Goal: Information Seeking & Learning: Learn about a topic

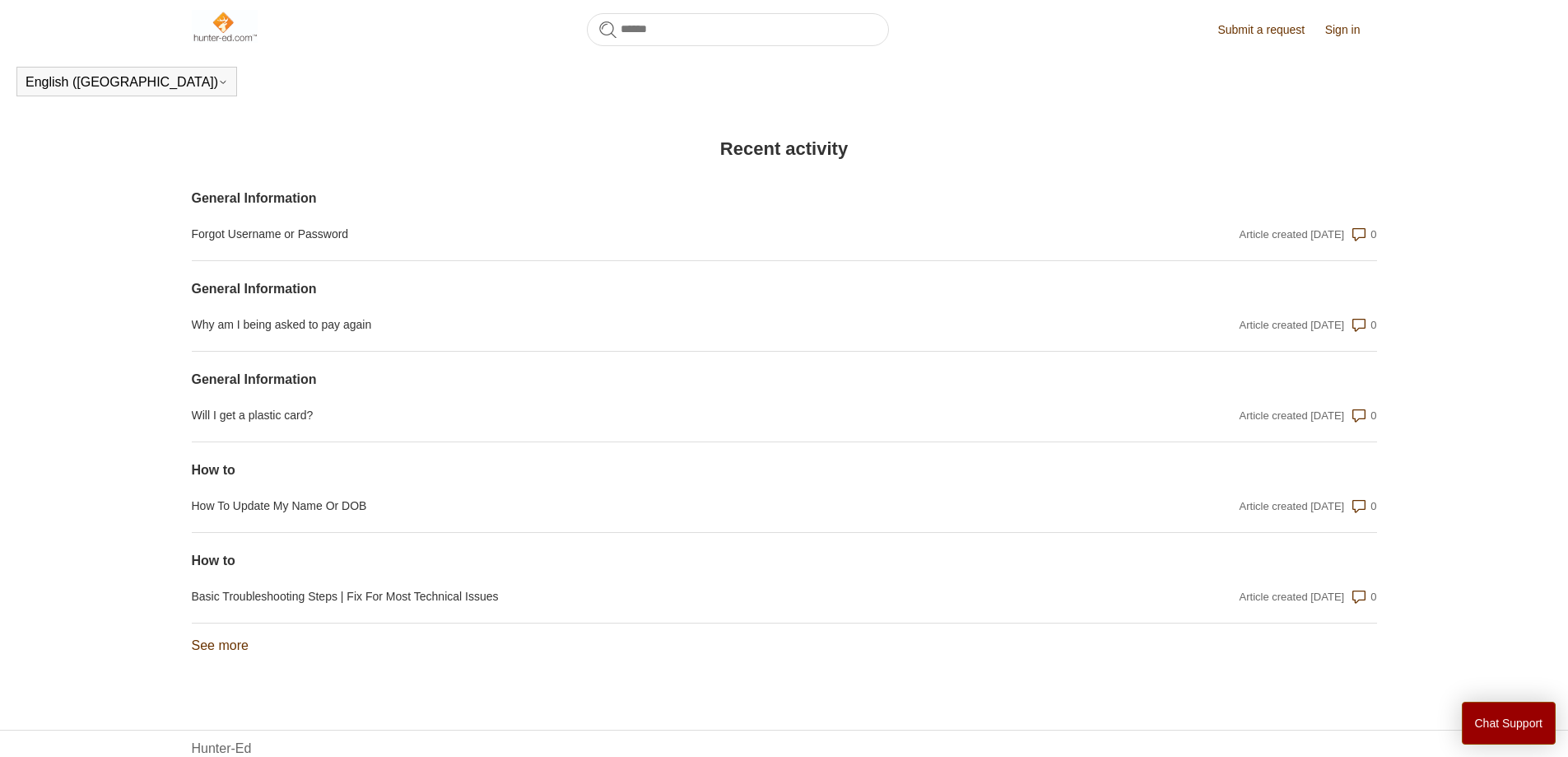
scroll to position [1185, 0]
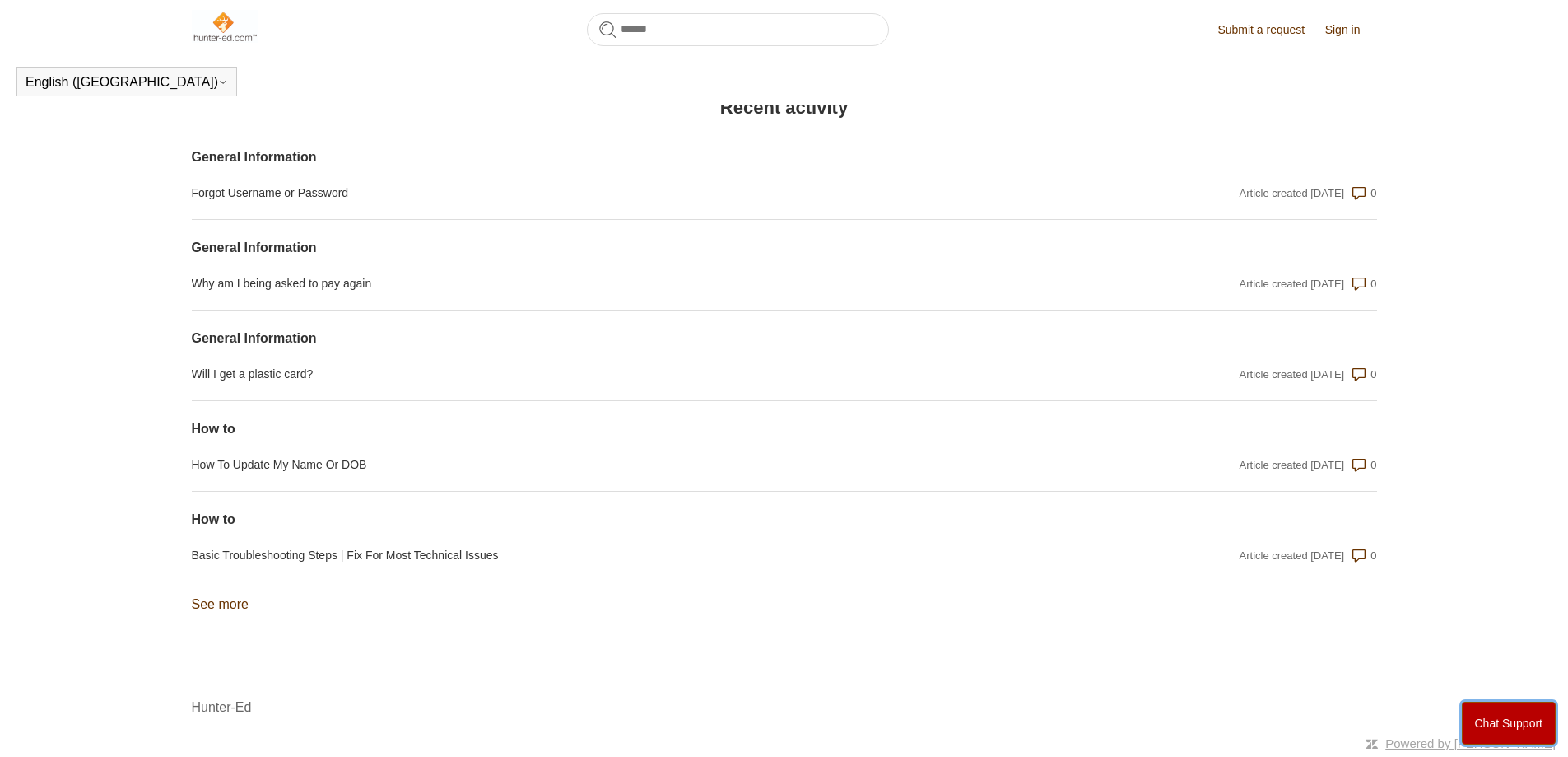
click at [1488, 711] on button "Chat Support" at bounding box center [1508, 723] width 94 height 43
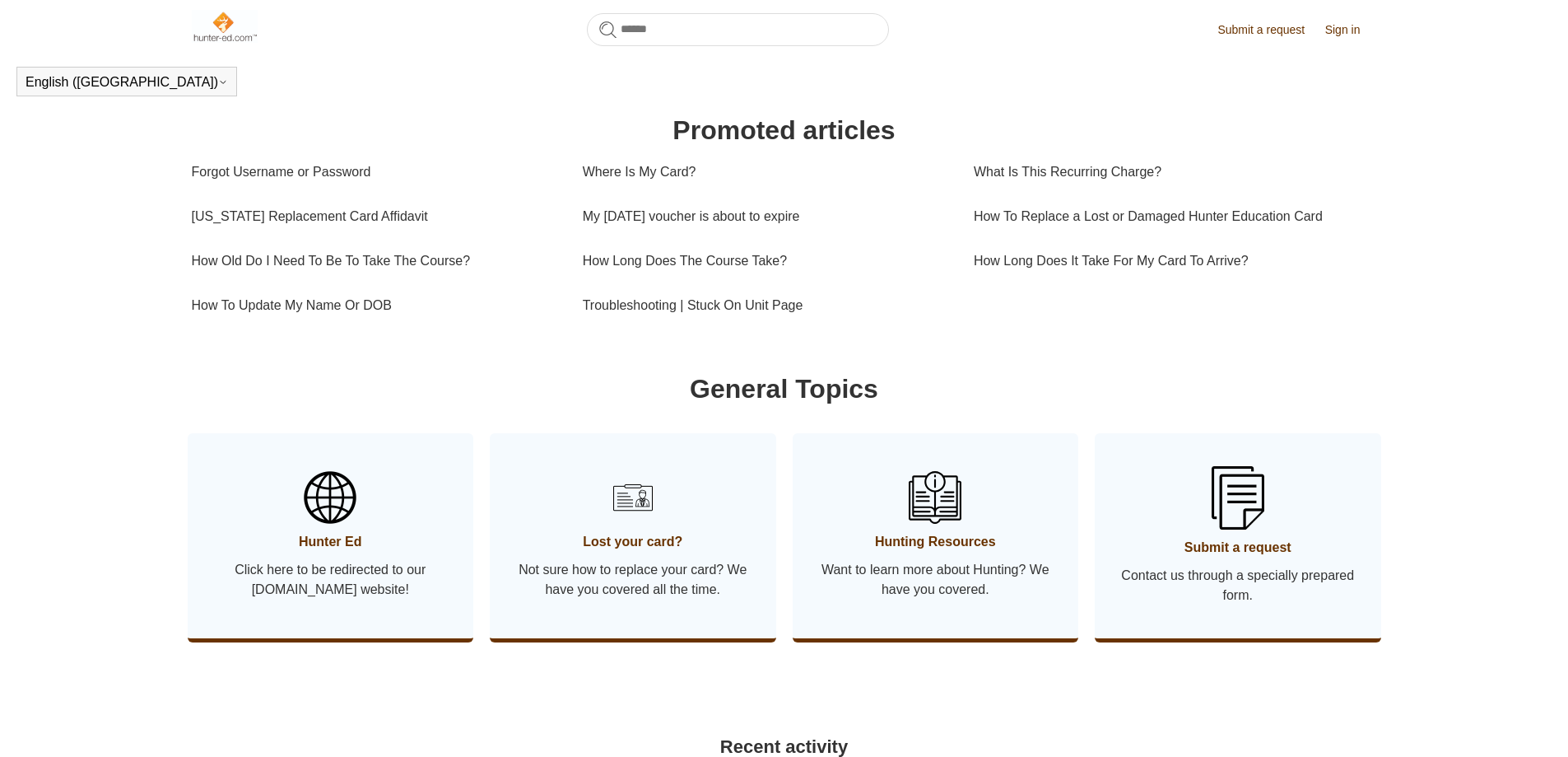
scroll to position [0, 0]
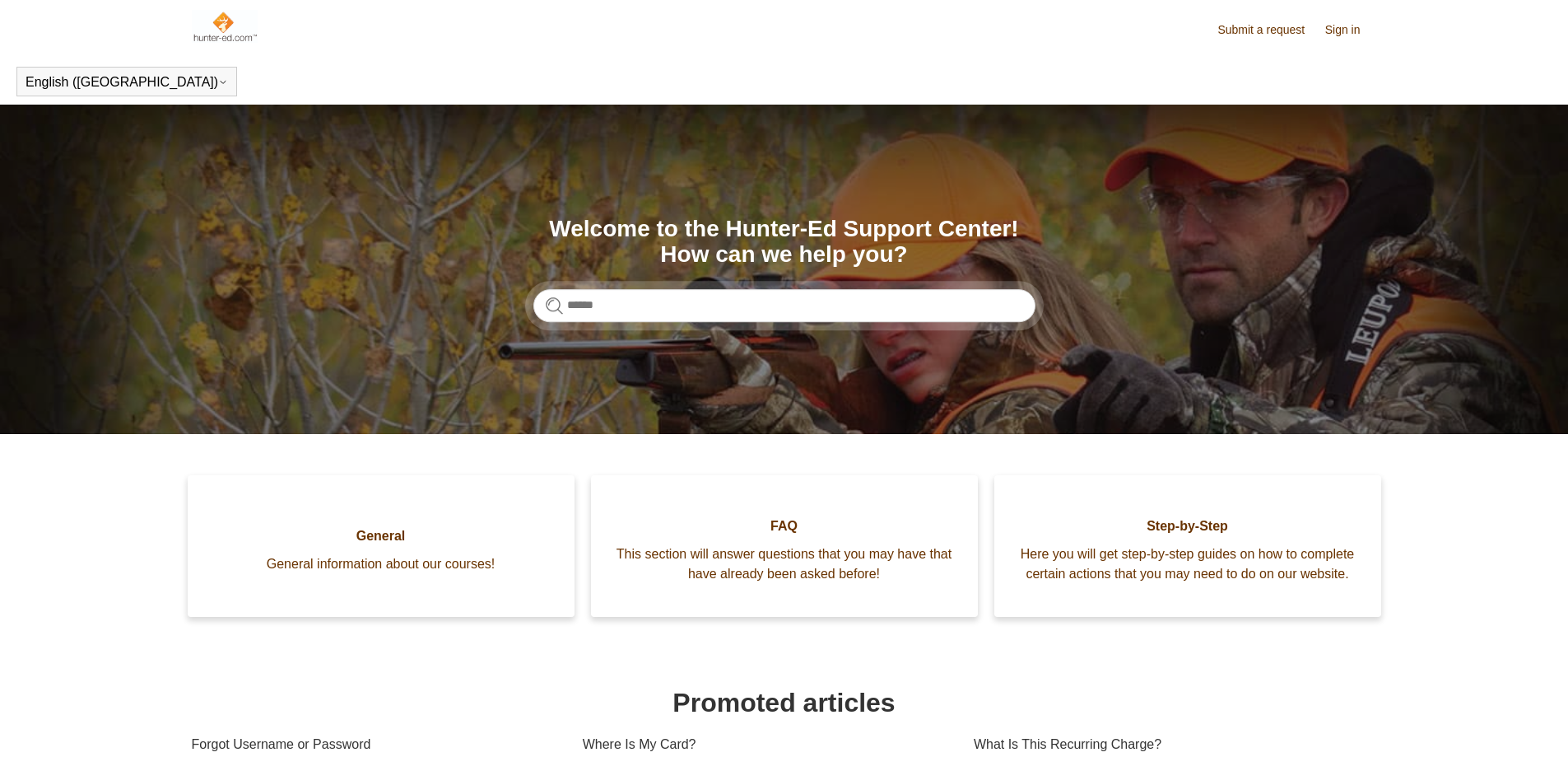
click at [1247, 37] on link "Submit a request" at bounding box center [1269, 29] width 103 height 17
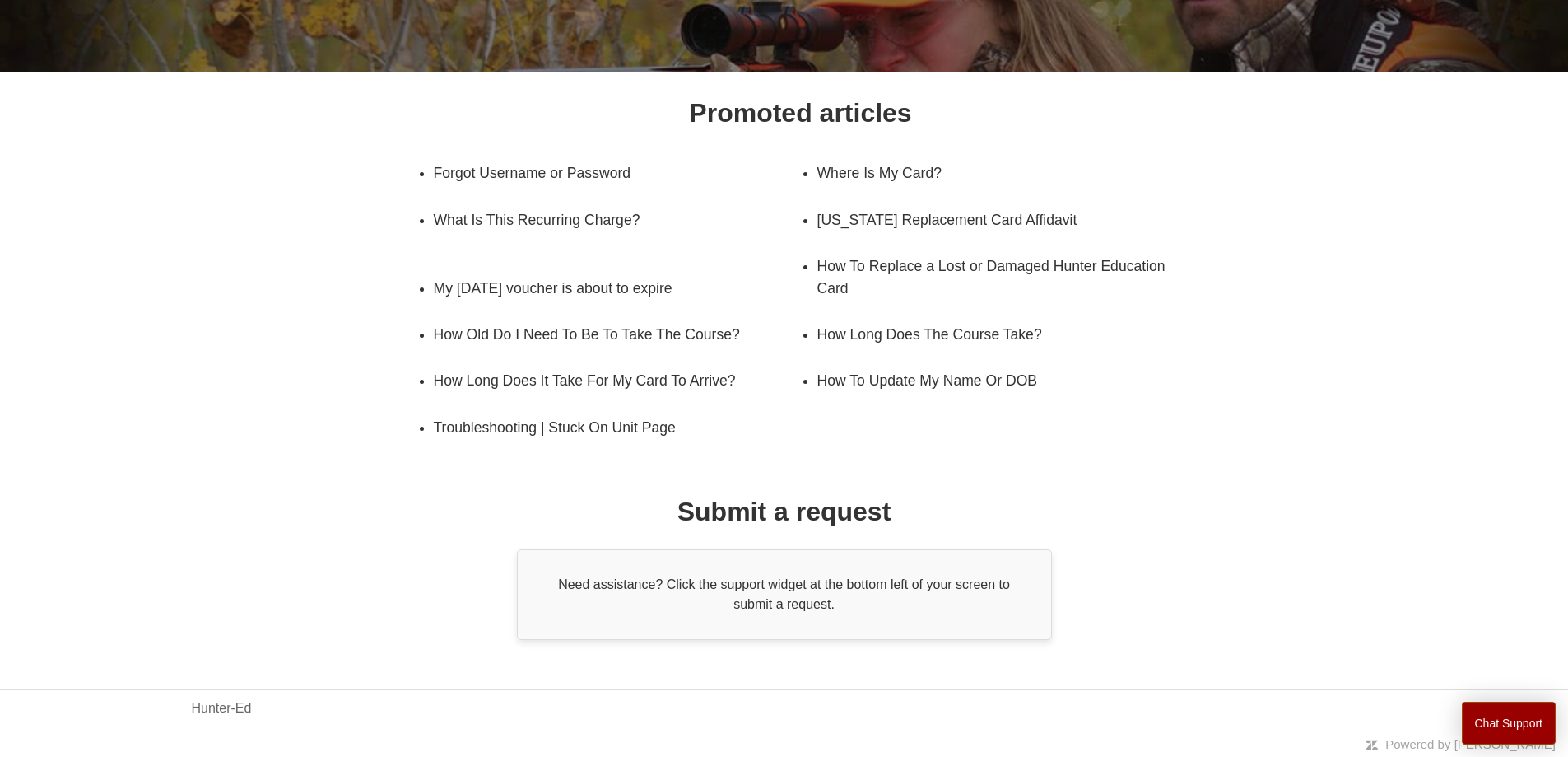
scroll to position [185, 0]
click at [765, 602] on div "Need assistance? Click the support widget at the bottom left of your screen to …" at bounding box center [784, 594] width 535 height 91
click at [690, 508] on h1 "Submit a request" at bounding box center [785, 510] width 214 height 39
click at [670, 500] on div "Promoted articles Forgot Username or Password Where Is My Card? What Is This Re…" at bounding box center [784, 366] width 1067 height 547
click at [595, 579] on div "Need assistance? Click the support widget at the bottom left of your screen to …" at bounding box center [784, 594] width 535 height 91
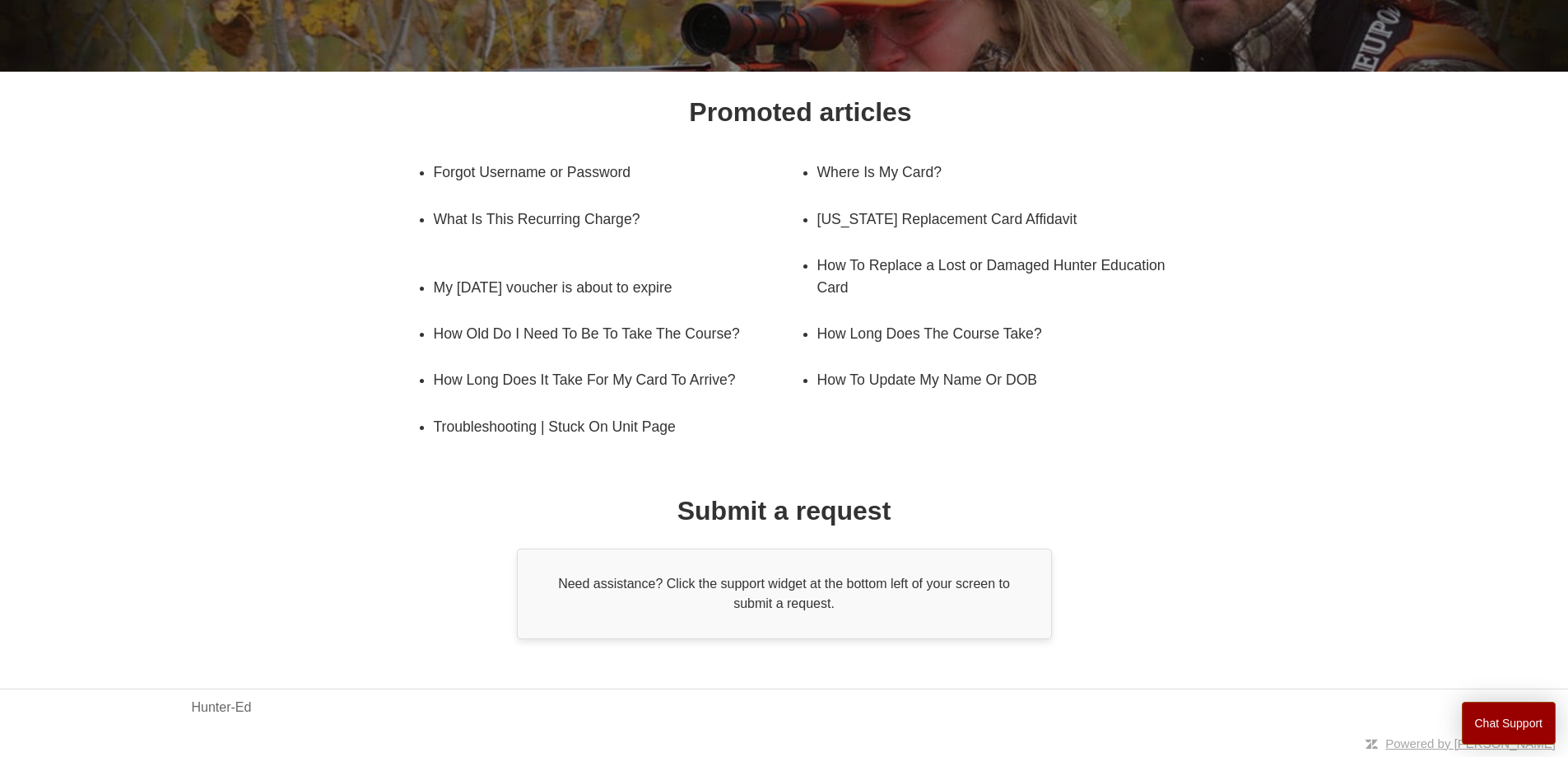
click at [853, 616] on div "Need assistance? Click the support widget at the bottom left of your screen to …" at bounding box center [784, 594] width 535 height 91
click at [725, 644] on body "Skip to main content Submit a request Sign in English ([GEOGRAPHIC_DATA]) Españ…" at bounding box center [784, 286] width 1568 height 942
drag, startPoint x: 681, startPoint y: 499, endPoint x: 650, endPoint y: 477, distance: 38.0
click at [680, 499] on h1 "Submit a request" at bounding box center [785, 510] width 214 height 39
click at [636, 466] on div "Promoted articles Forgot Username or Password Where Is My Card? What Is This Re…" at bounding box center [784, 366] width 1067 height 547
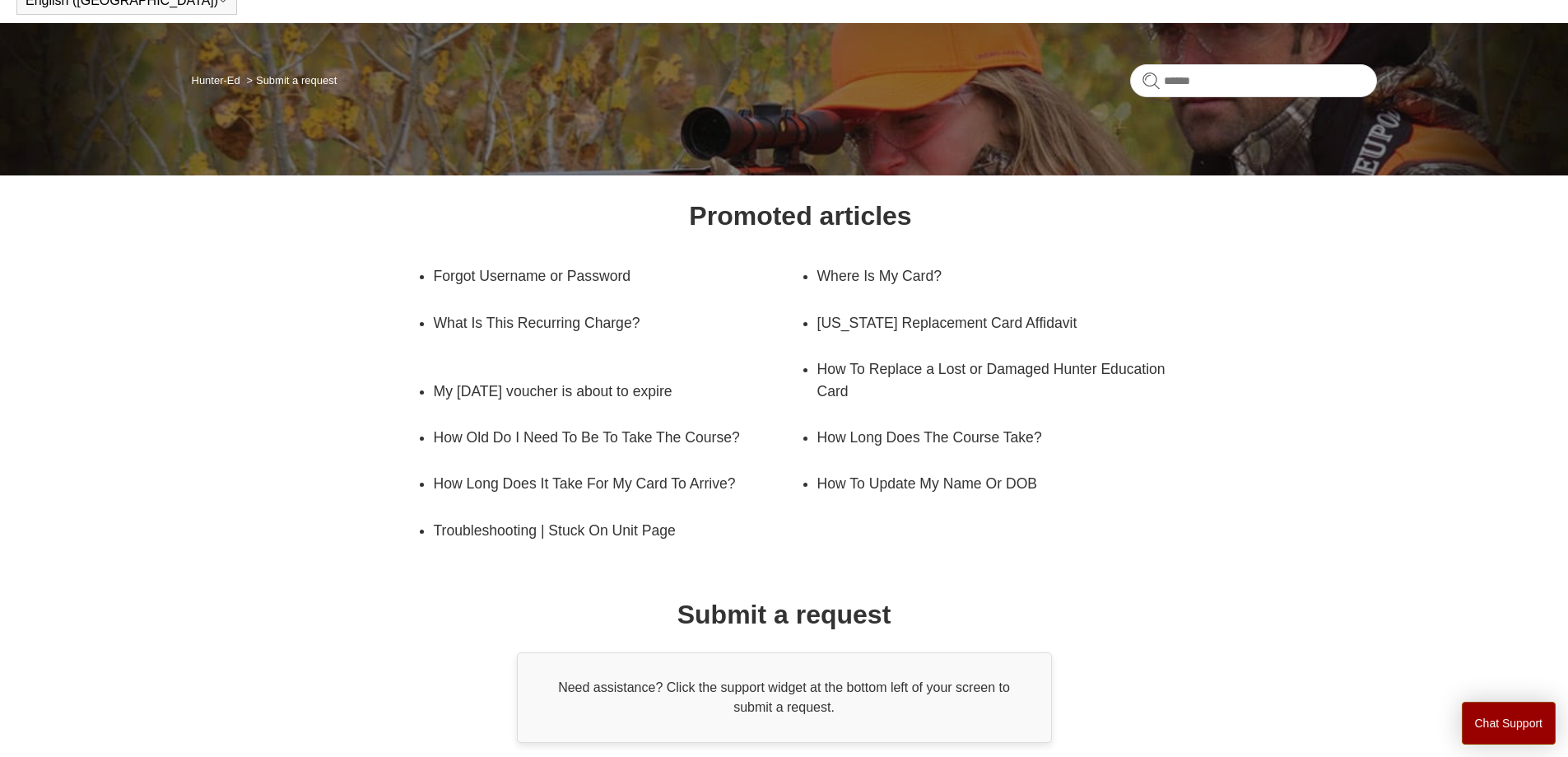
scroll to position [0, 0]
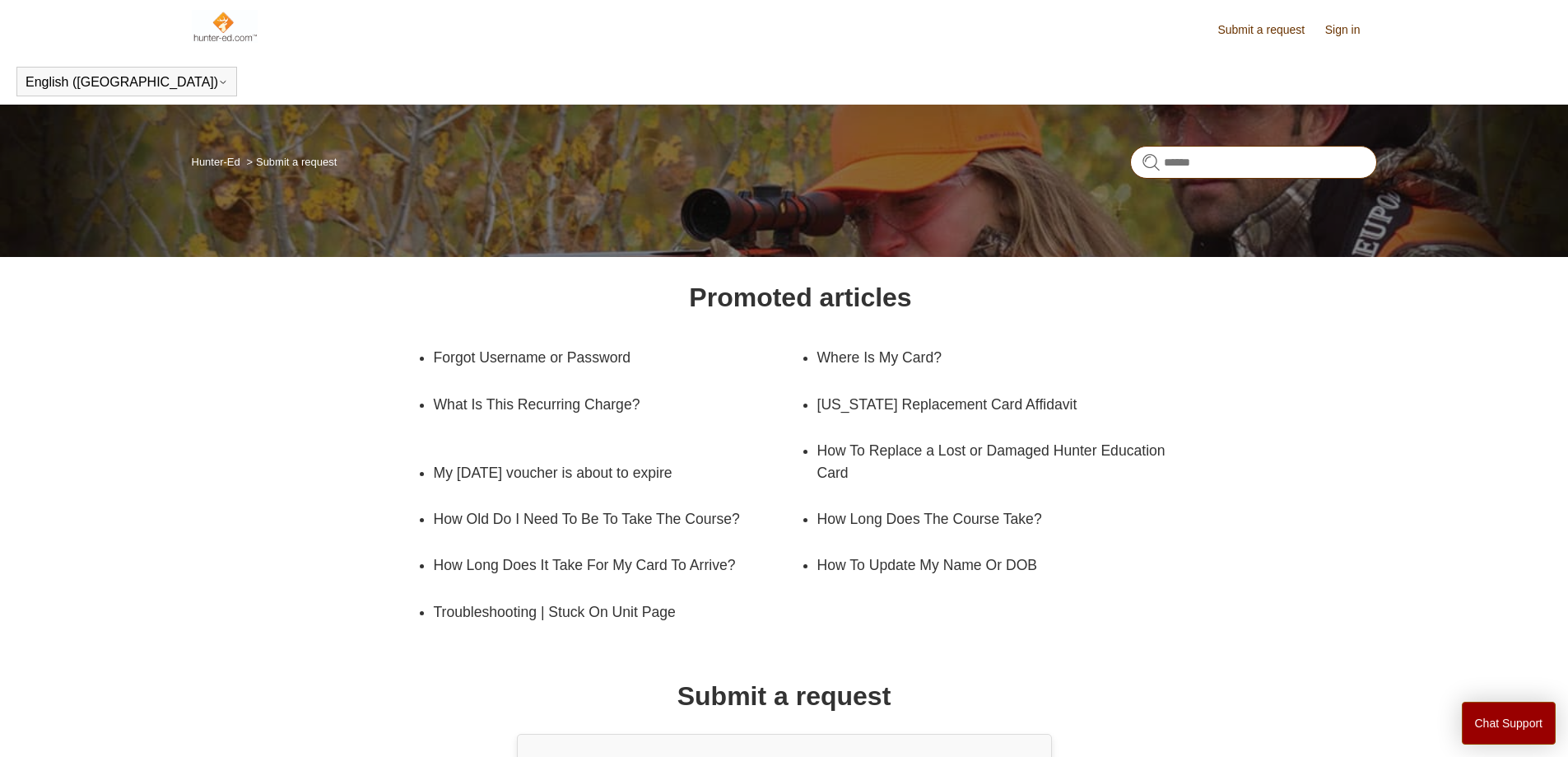
click at [1193, 166] on input "Search" at bounding box center [1254, 162] width 247 height 33
click at [1208, 165] on input "Search" at bounding box center [1254, 162] width 247 height 33
click at [1195, 171] on input "Search" at bounding box center [1254, 162] width 247 height 33
type input "*"
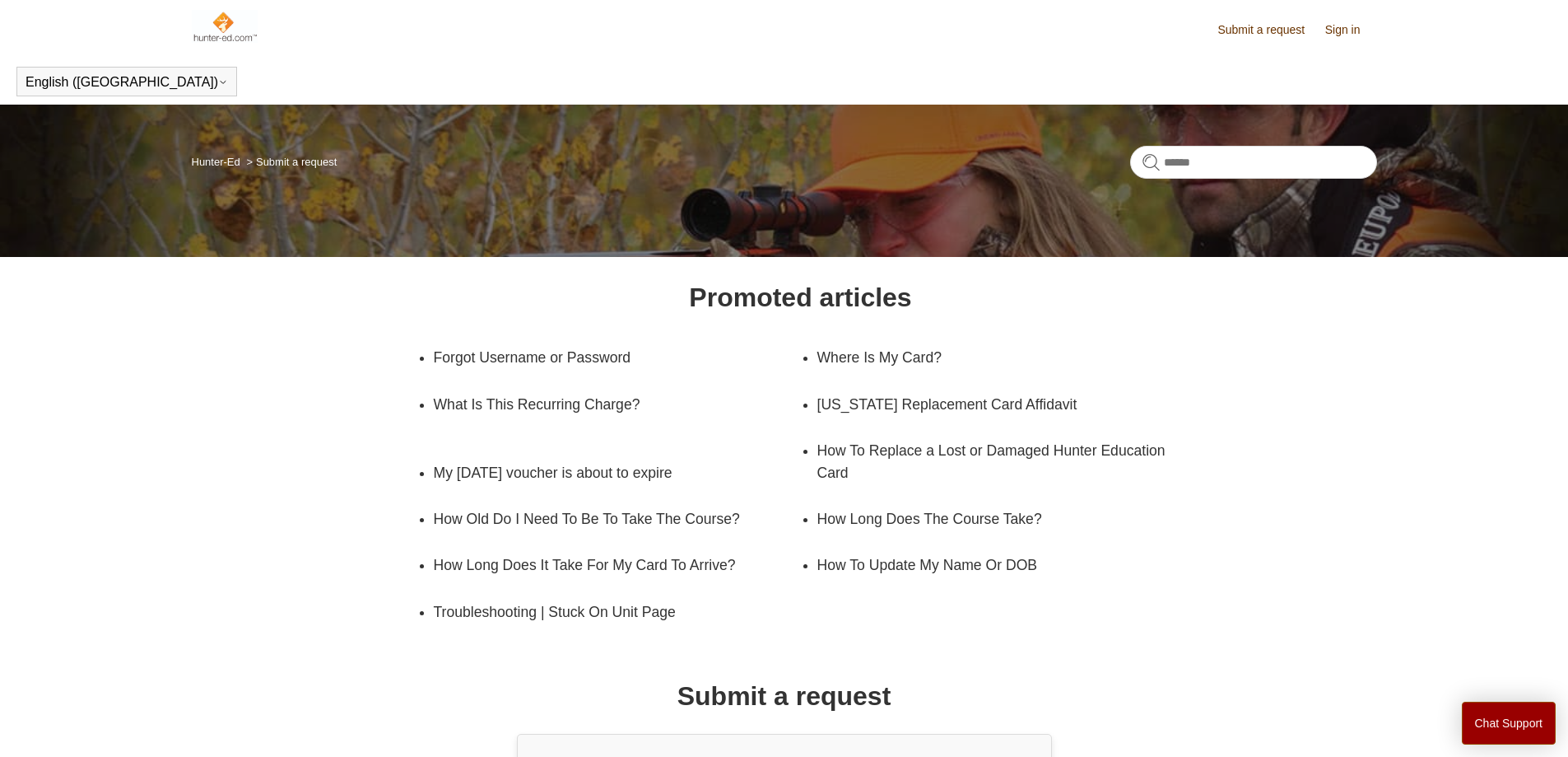
click at [210, 32] on img at bounding box center [224, 27] width 67 height 33
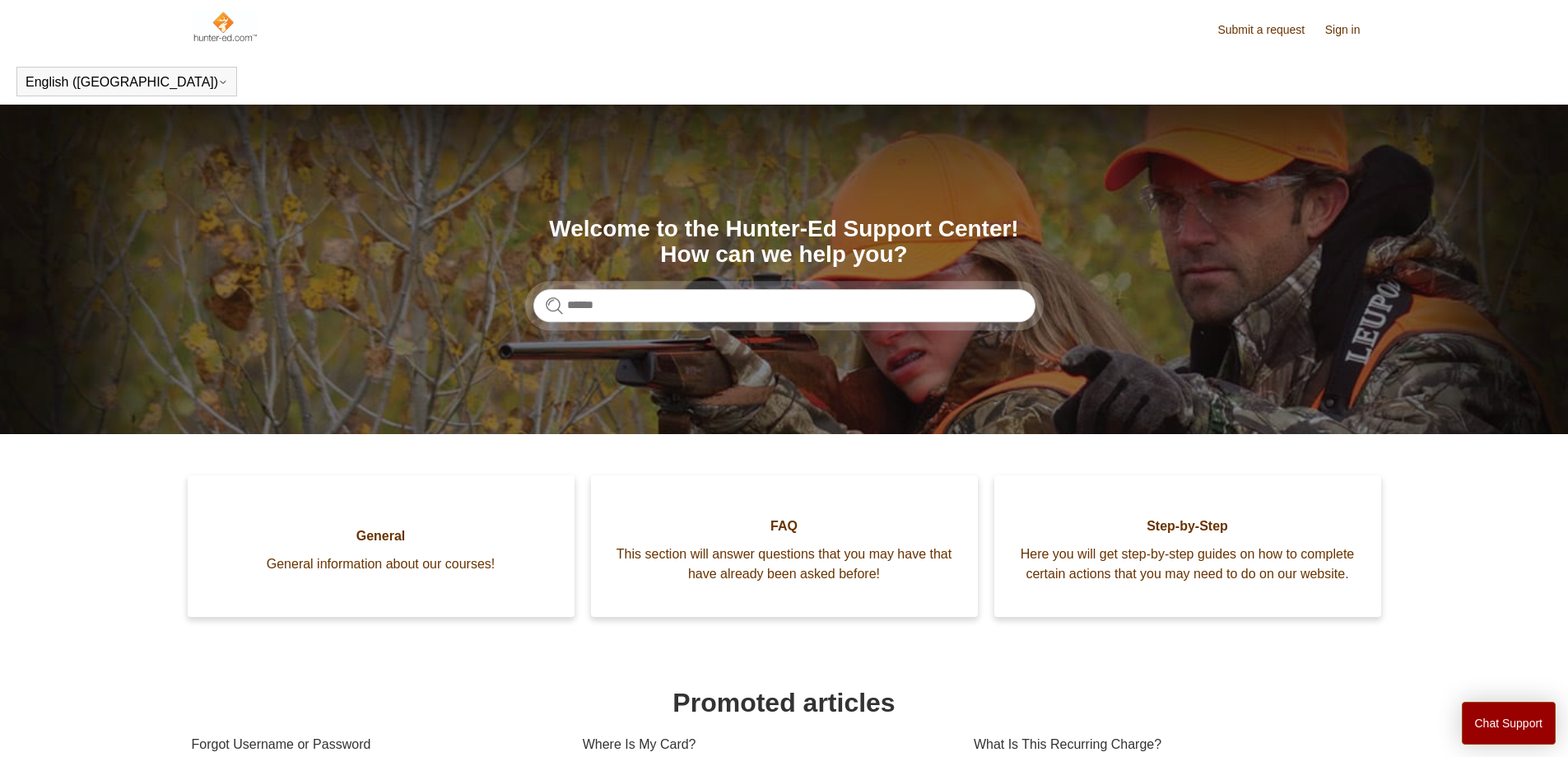
scroll to position [448, 0]
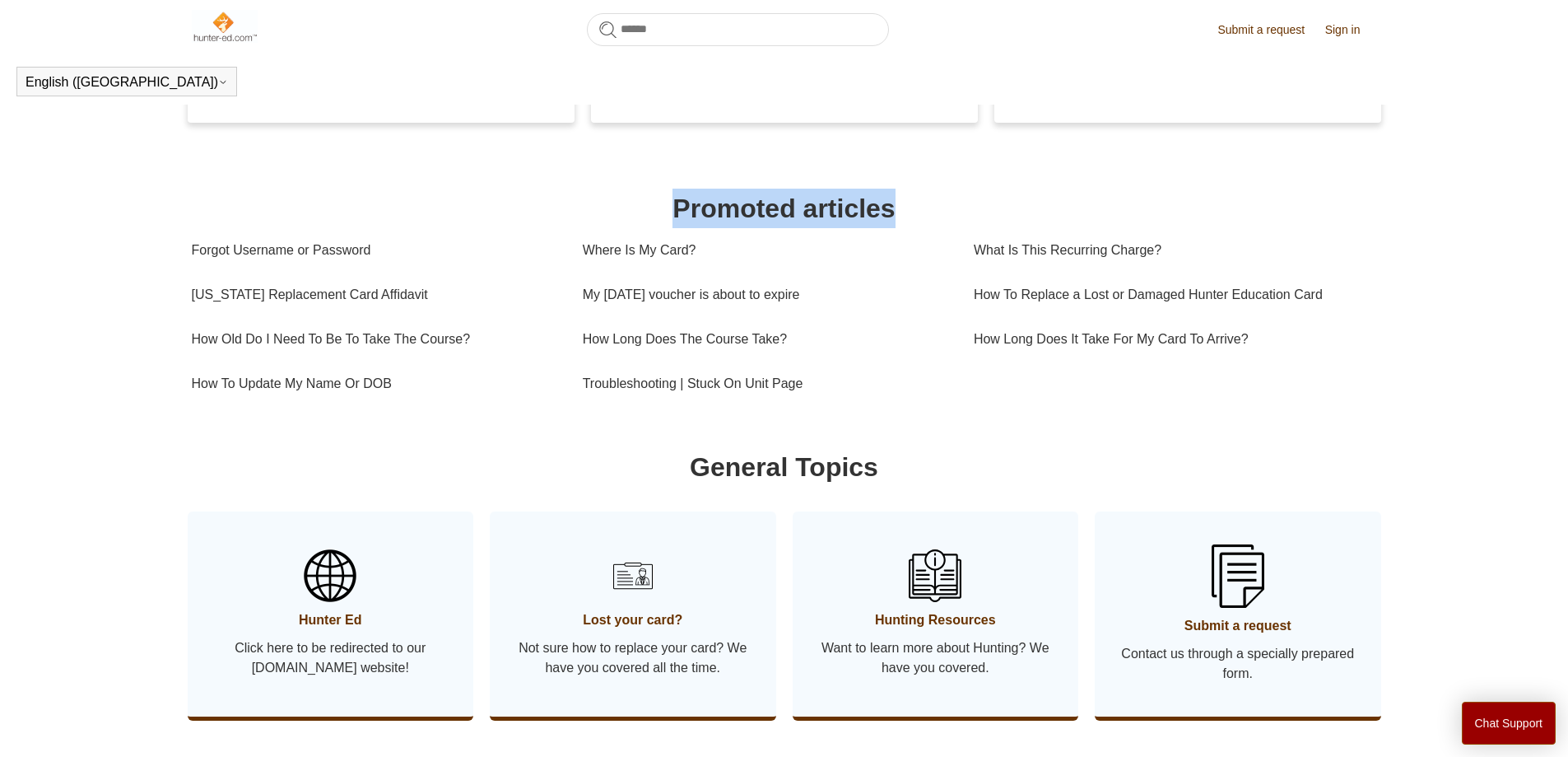
drag, startPoint x: 659, startPoint y: 228, endPoint x: 919, endPoint y: 236, distance: 260.1
click at [919, 228] on h1 "Promoted articles" at bounding box center [784, 208] width 1185 height 39
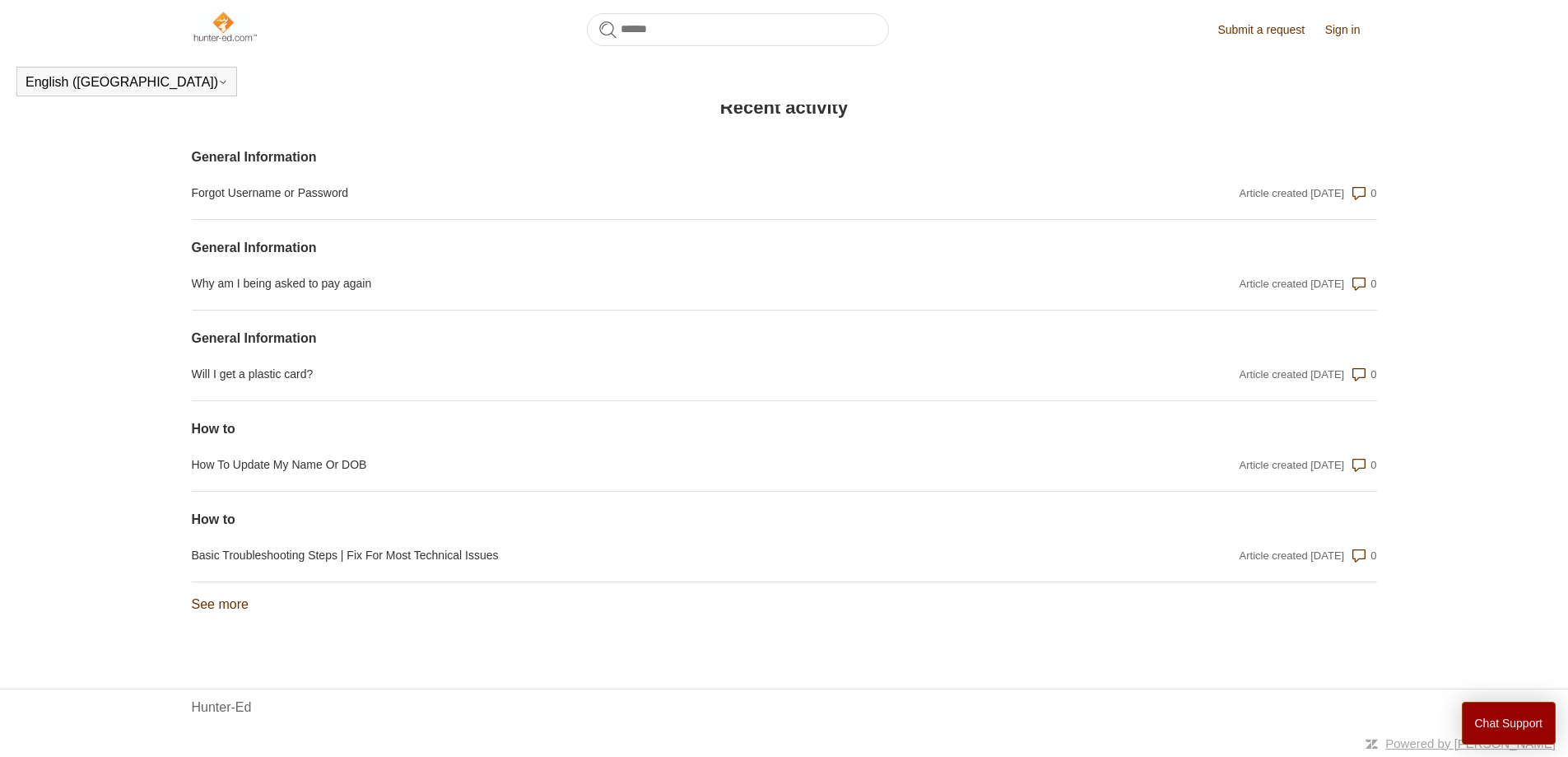
scroll to position [1185, 0]
click at [223, 713] on link "Hunter-Ed" at bounding box center [222, 708] width 60 height 20
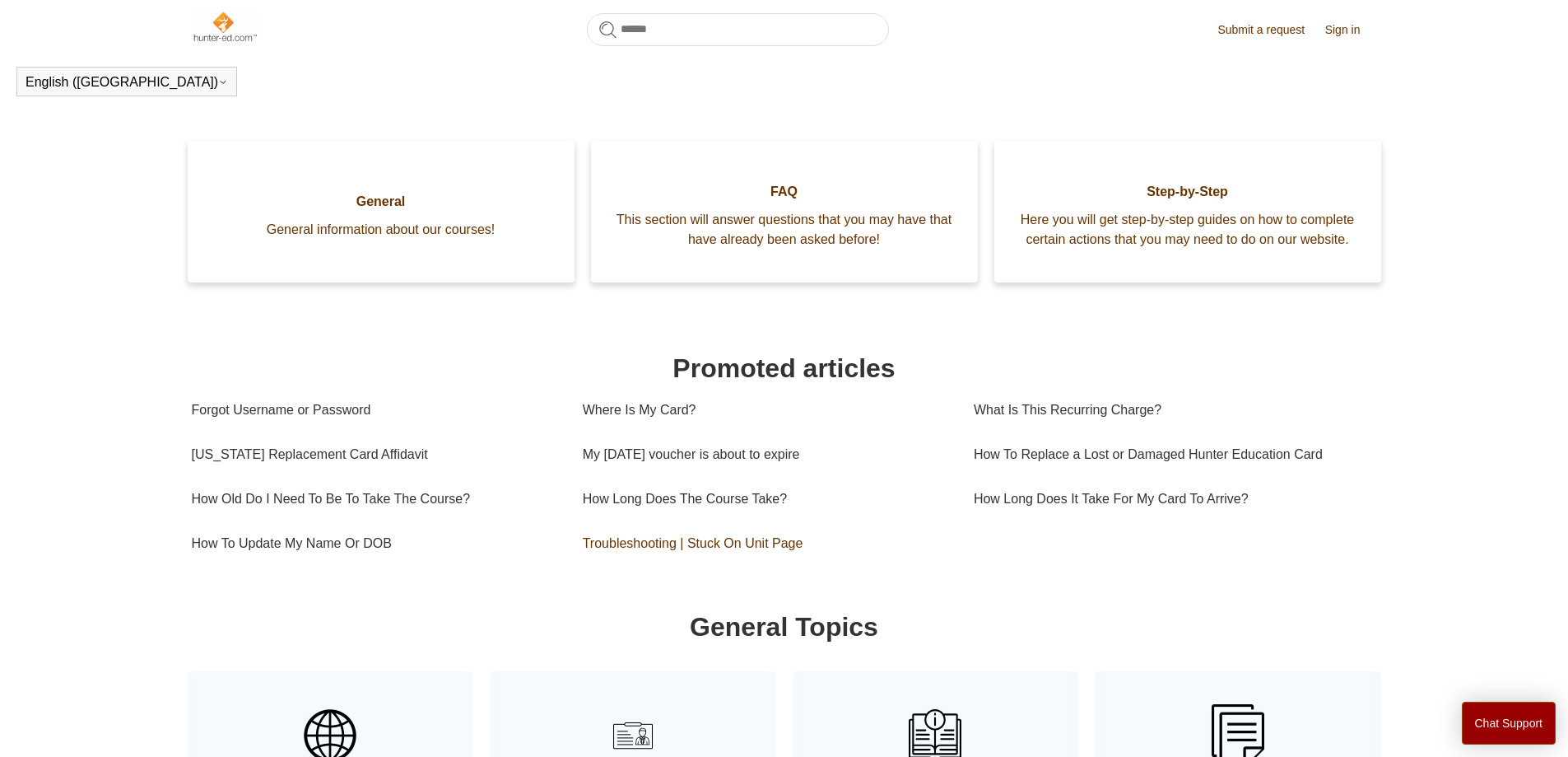
scroll to position [531, 0]
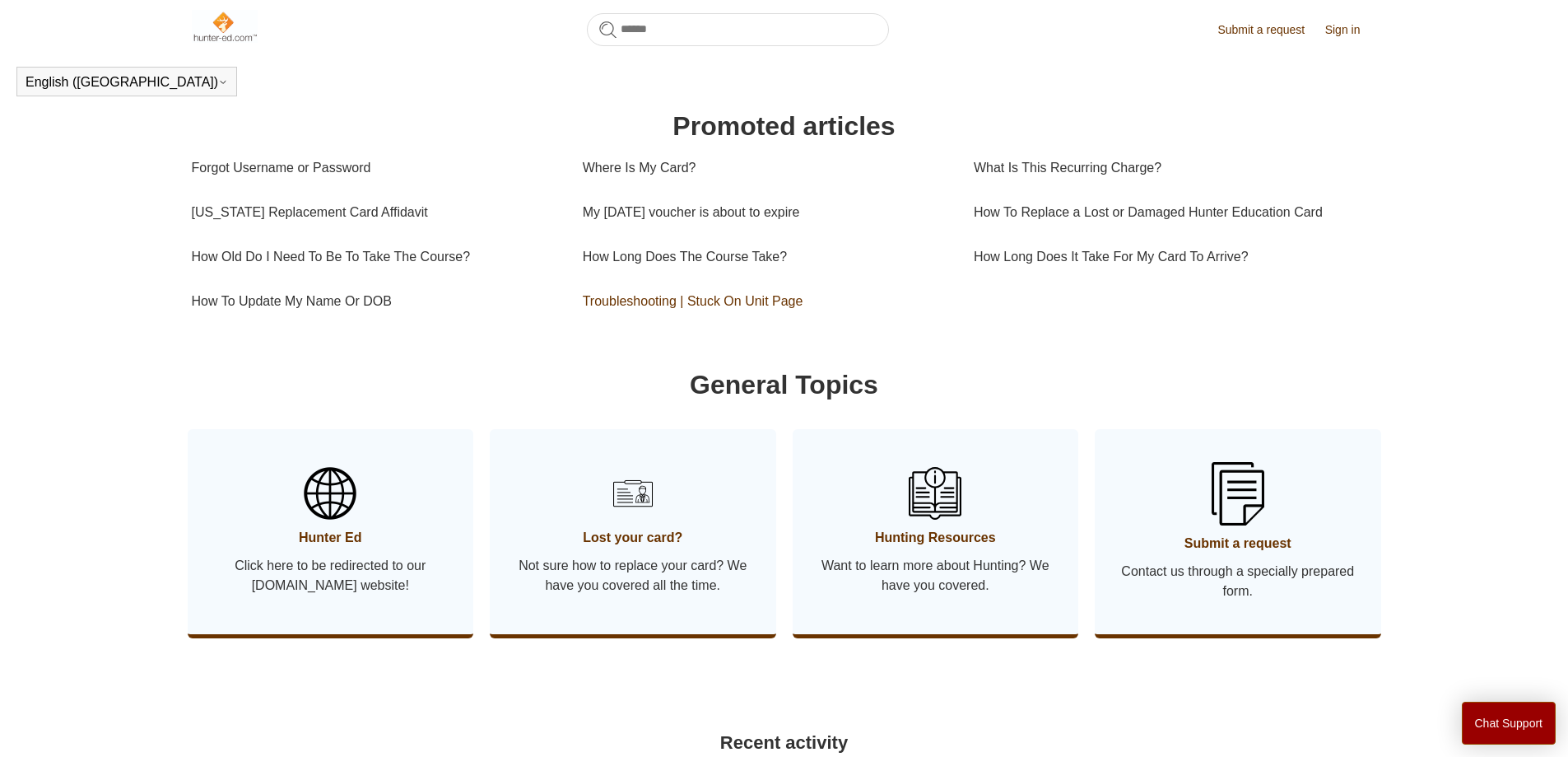
drag, startPoint x: 661, startPoint y: 141, endPoint x: 848, endPoint y: 333, distance: 268.0
click at [848, 324] on section "Promoted articles Forgot Username or Password Where Is My Card? What Is This Re…" at bounding box center [784, 214] width 1185 height 217
click at [848, 324] on link "Troubleshooting | Stuck On Unit Page" at bounding box center [766, 302] width 366 height 45
click at [203, 133] on h1 "Promoted articles" at bounding box center [784, 126] width 1185 height 39
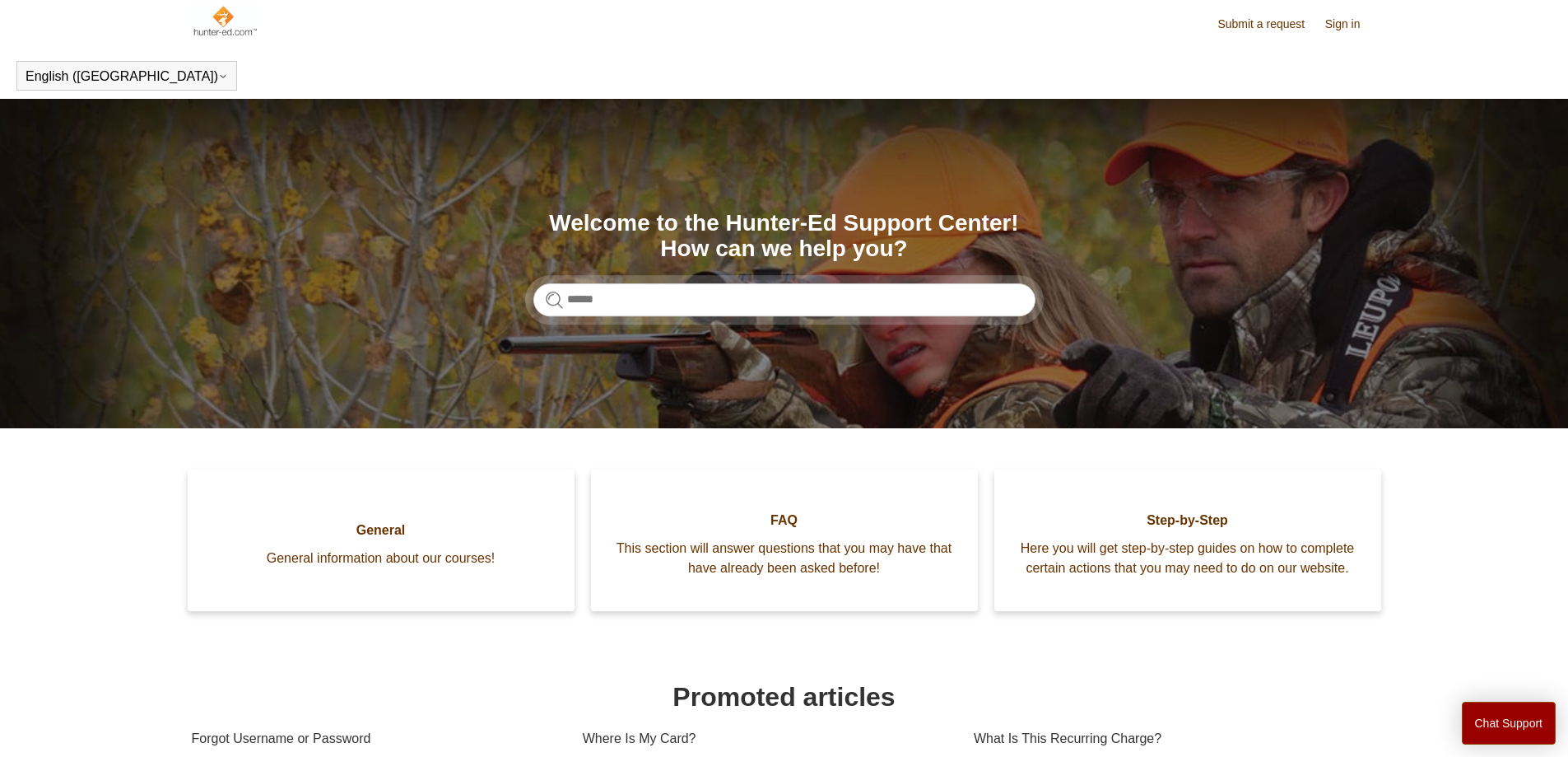
scroll to position [0, 0]
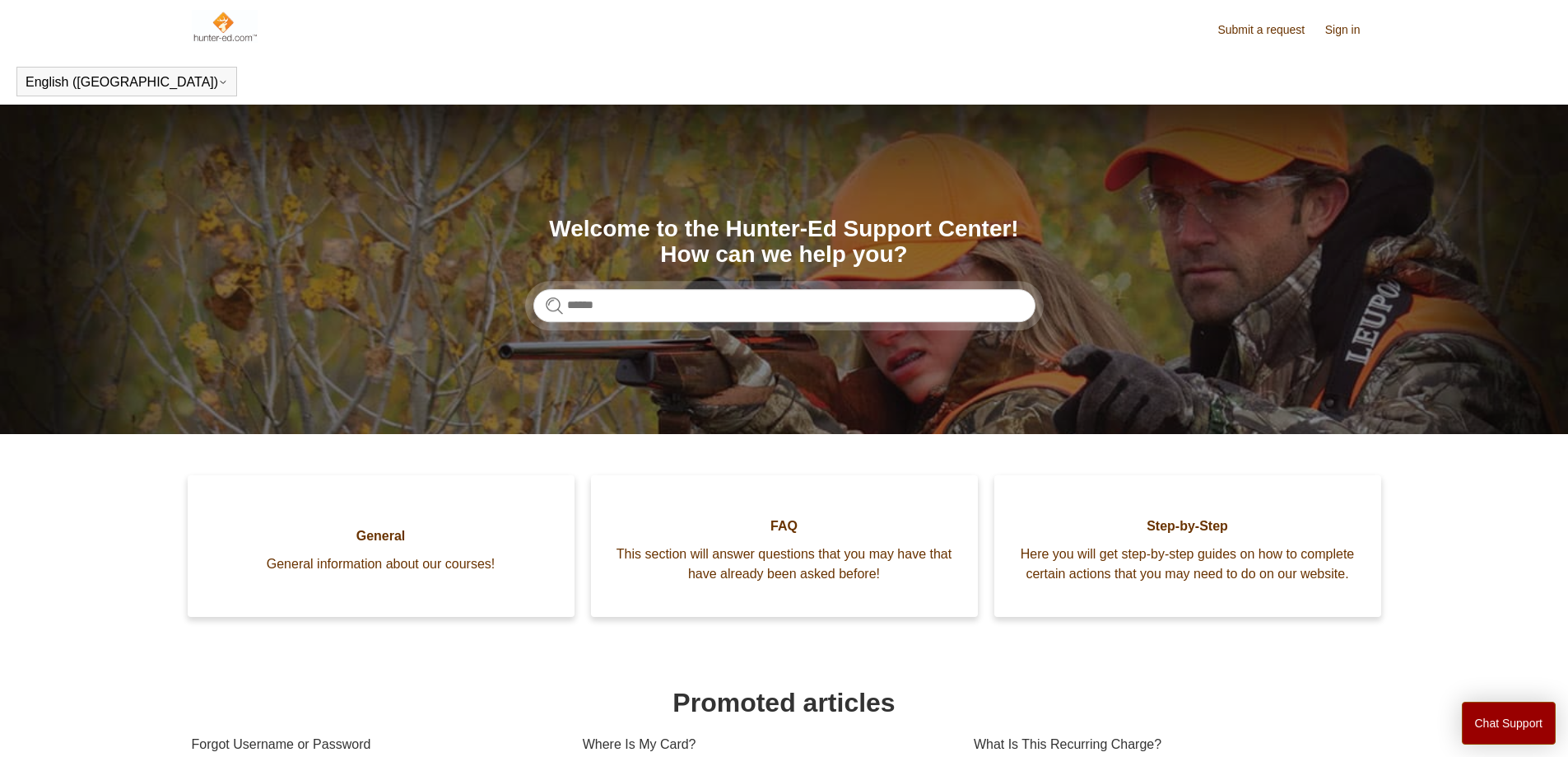
click at [1329, 30] on link "Sign in" at bounding box center [1351, 29] width 52 height 17
